Goal: Information Seeking & Learning: Learn about a topic

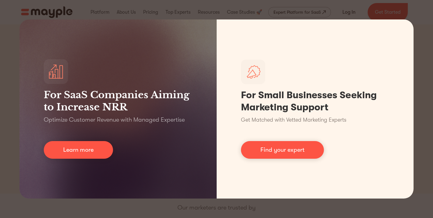
click at [427, 29] on div "For SaaS Companies Aiming to Increase NRR Optimize Customer Revenue with Manage…" at bounding box center [216, 109] width 433 height 218
click at [295, 11] on div "For SaaS Companies Aiming to Increase NRR Optimize Customer Revenue with Manage…" at bounding box center [216, 109] width 433 height 218
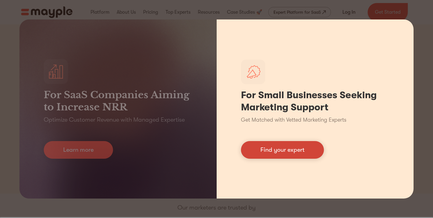
click at [288, 152] on link "Find your expert" at bounding box center [282, 150] width 83 height 18
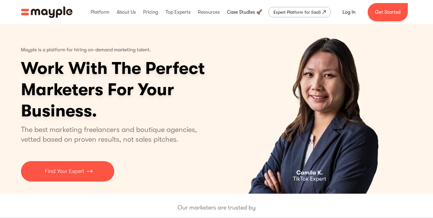
click at [248, 9] on link at bounding box center [244, 11] width 38 height 19
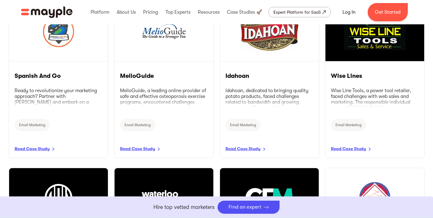
scroll to position [1543, 0]
